Goal: Task Accomplishment & Management: Manage account settings

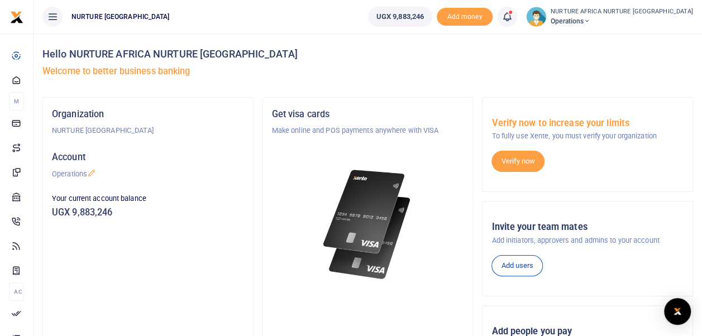
click at [512, 17] on icon at bounding box center [506, 17] width 11 height 12
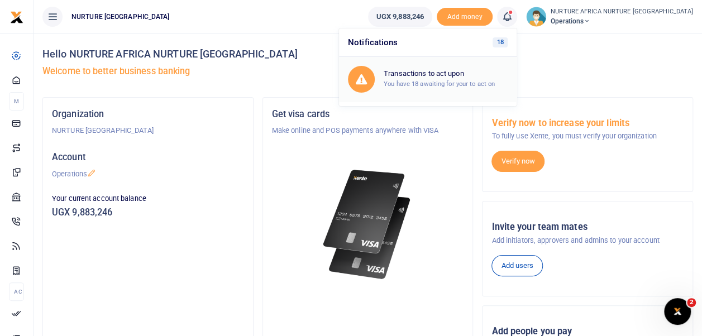
click at [484, 72] on h6 "Transactions to act upon" at bounding box center [445, 73] width 124 height 9
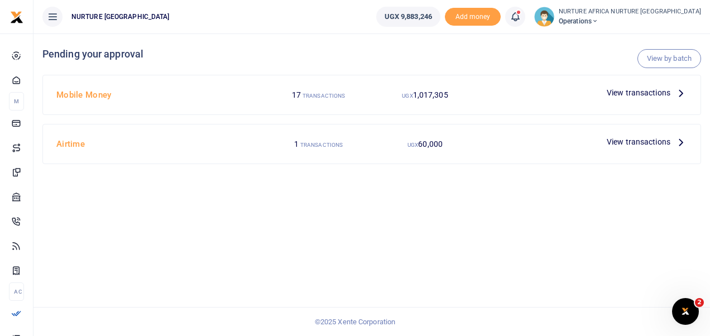
click at [678, 94] on icon at bounding box center [681, 93] width 12 height 12
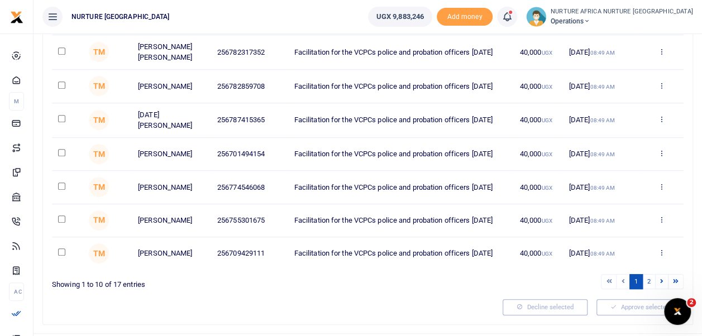
scroll to position [277, 0]
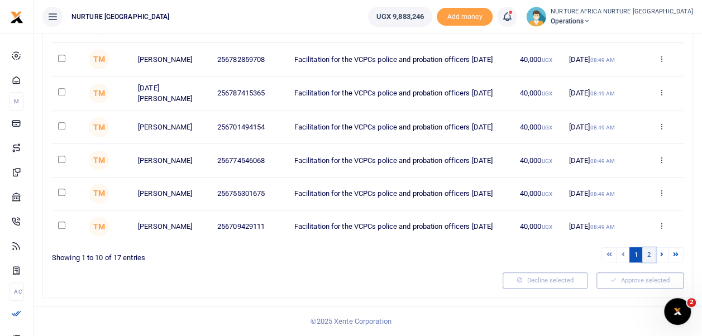
click at [650, 258] on link "2" at bounding box center [648, 254] width 13 height 15
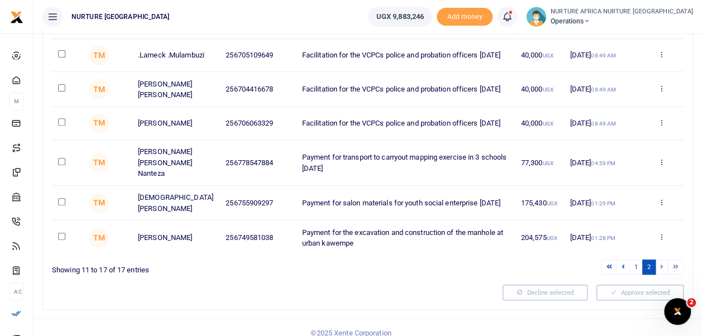
scroll to position [174, 0]
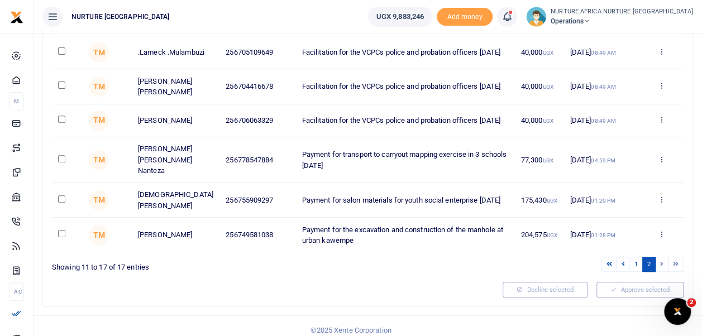
click at [63, 230] on input "checkbox" at bounding box center [61, 233] width 7 height 7
checkbox input "true"
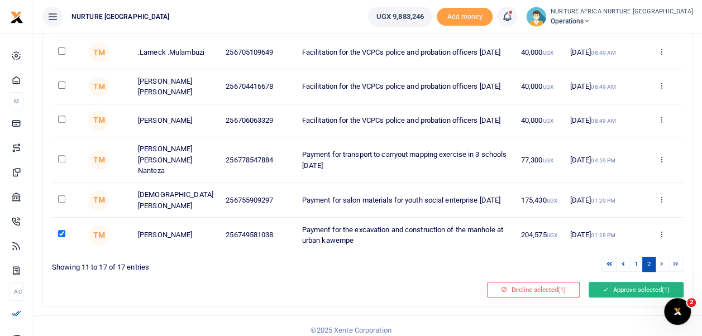
click at [602, 286] on icon at bounding box center [605, 290] width 6 height 8
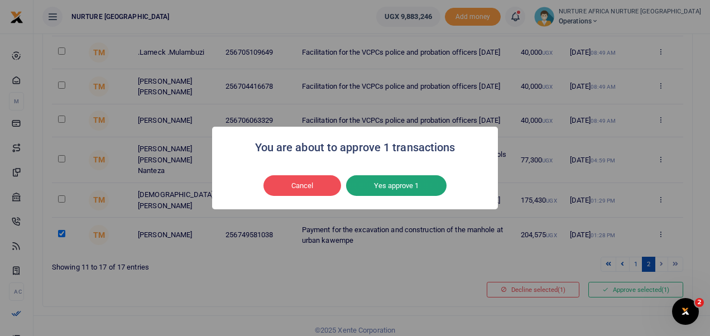
click at [380, 188] on button "Yes approve 1" at bounding box center [396, 185] width 100 height 21
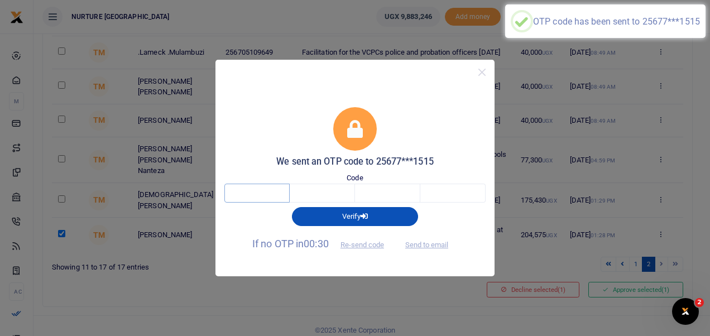
click at [273, 195] on input "text" at bounding box center [256, 193] width 65 height 19
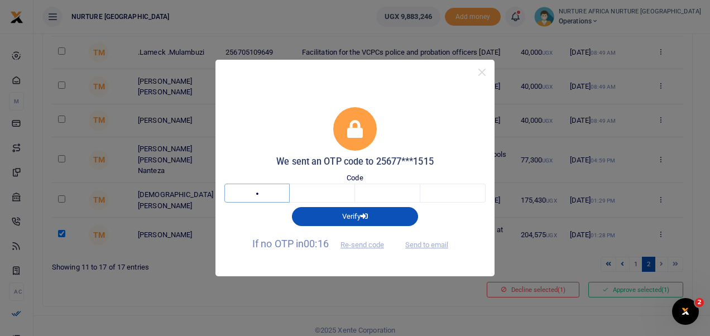
type input "9"
type input "4"
type input "5"
